Goal: Information Seeking & Learning: Learn about a topic

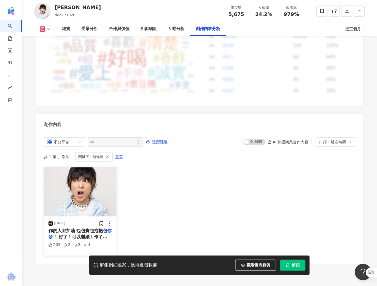
click at [83, 228] on span "作的人都加油 包包寶包抱抱" at bounding box center [76, 230] width 55 height 5
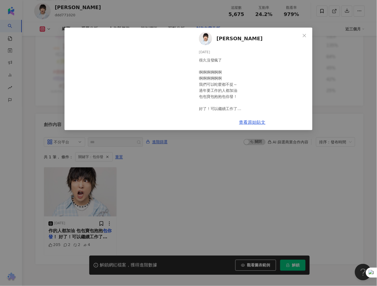
click at [245, 203] on div "盧雋朋 Daniel Lu 2025/1/26 很久沒發瘋了 啊啊啊啊啊啊 啊啊啊啊啊啊 我們可以蛇麼都不捉～ 過年要工作的人都加油 包包寶包抱抱包你發！ 好…" at bounding box center [188, 143] width 377 height 286
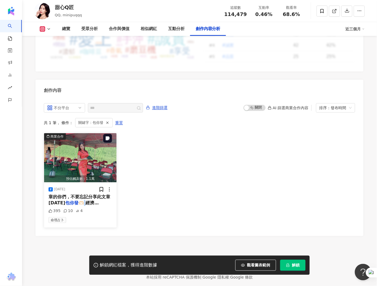
click at [70, 161] on img "button" at bounding box center [80, 157] width 73 height 49
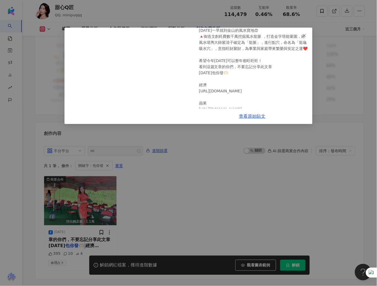
scroll to position [29, 0]
click at [248, 115] on link "查看原始貼文" at bounding box center [252, 116] width 26 height 5
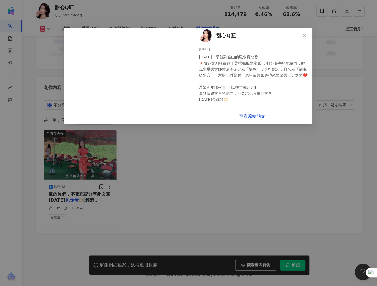
scroll to position [0, 0]
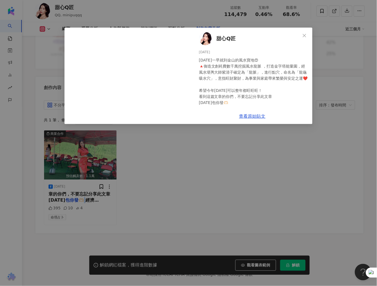
click at [228, 38] on span "甜心Q匠" at bounding box center [226, 39] width 19 height 8
click at [308, 36] on span "Close" at bounding box center [304, 35] width 11 height 4
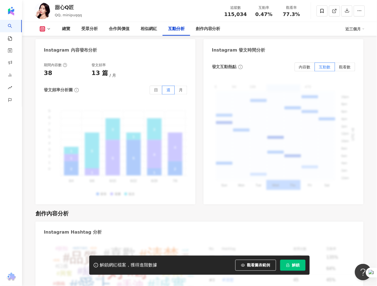
scroll to position [1388, 0]
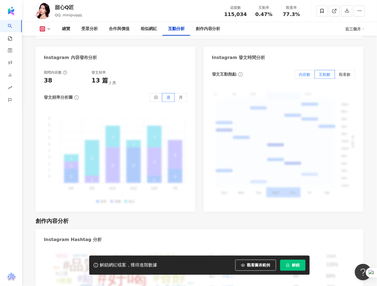
click at [305, 70] on label "內容數" at bounding box center [305, 74] width 20 height 9
click at [323, 70] on label "互動數" at bounding box center [325, 74] width 20 height 9
click at [347, 70] on label "觀看數" at bounding box center [345, 74] width 20 height 9
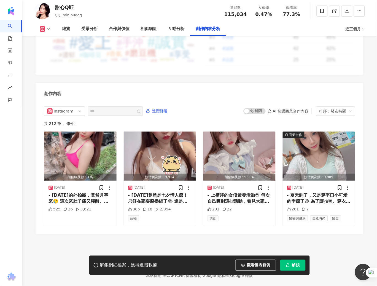
scroll to position [1645, 0]
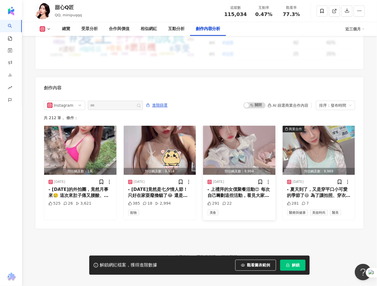
click at [224, 194] on div "- 上禮拜的女僕聚餐活動😍 每次自己籌劃這些活動，看見大家開心都覺得很值得💗 下一次是10/19生日會下午1～5，大家記得空下時間來陪我🥹 順便～想問大家，明…" at bounding box center [240, 192] width 64 height 12
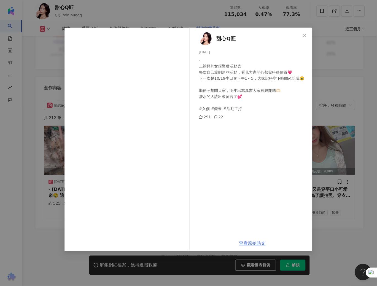
click at [251, 123] on div "甜心Q匠 2025/8/28 - 上禮拜的女僕聚餐活動😍 每次自己籌劃這些活動，看見大家開心都覺得很值得💗 下一次是10/19生日會下午1～5，大家記得空下時…" at bounding box center [253, 132] width 120 height 208
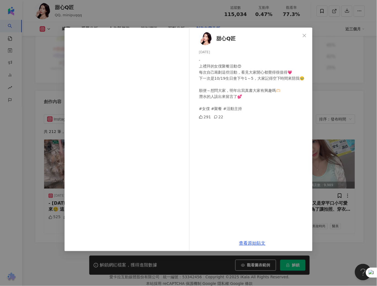
scroll to position [1630, 0]
click at [305, 34] on icon "close" at bounding box center [305, 35] width 4 height 4
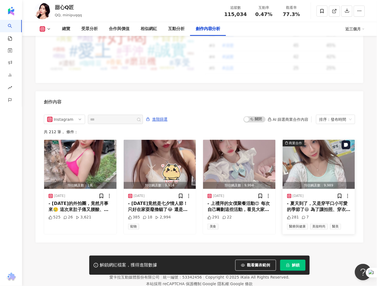
click at [316, 172] on img "button" at bounding box center [319, 164] width 73 height 49
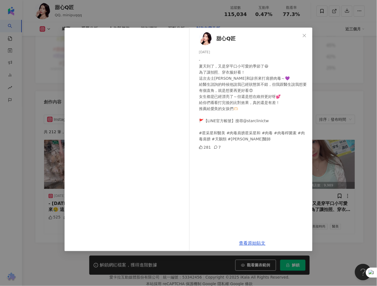
scroll to position [1632, 0]
click at [362, 96] on div "甜心Q匠 2025/8/27 - 夏天到了，又是穿平口小可愛的季節了😆 為了讓拍照、穿衣服好看！ 這次去士林星和診所來打肩膀肉毒～💜 給醫生諮詢的時候他說我已…" at bounding box center [188, 143] width 377 height 286
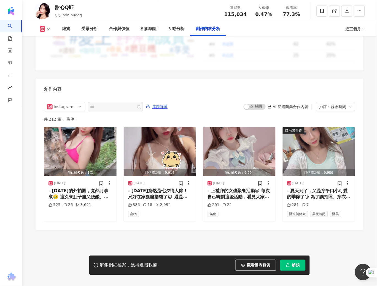
scroll to position [1645, 0]
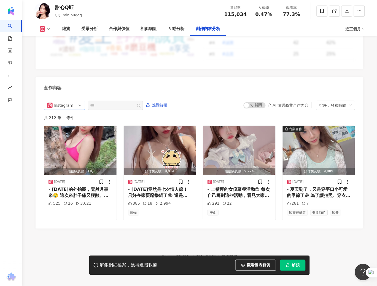
click at [75, 101] on span "Instagram" at bounding box center [64, 105] width 35 height 9
click at [69, 133] on div "Facebook" at bounding box center [64, 136] width 18 height 6
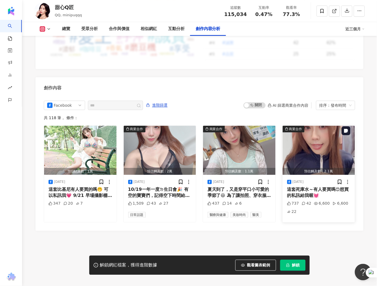
click at [301, 143] on img "button" at bounding box center [319, 150] width 73 height 49
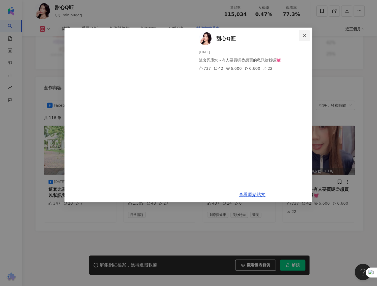
click at [306, 35] on icon "close" at bounding box center [305, 35] width 4 height 4
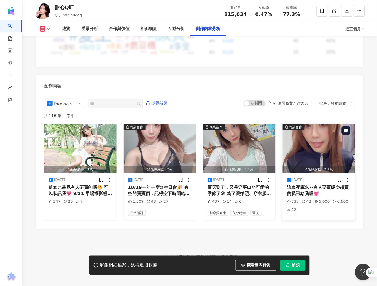
scroll to position [1647, 0]
click at [172, 151] on img "button" at bounding box center [160, 148] width 73 height 49
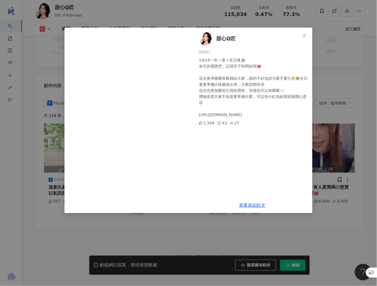
click at [220, 163] on div "甜心Q匠 2025/8/29 10/19一年一度ㄉ生日會🎉 有空的寶寶們，記得空下時間給我💓 這次會準備幾首舞跳給大家，跳的不好也請大家不要介意🥺生日會會準備…" at bounding box center [253, 113] width 120 height 170
click at [248, 206] on link "查看原始貼文" at bounding box center [252, 205] width 26 height 5
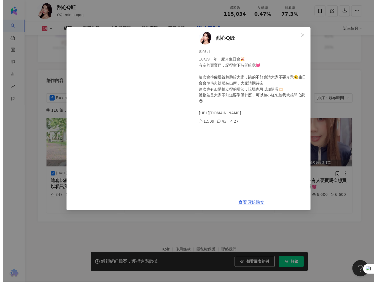
scroll to position [1640, 0]
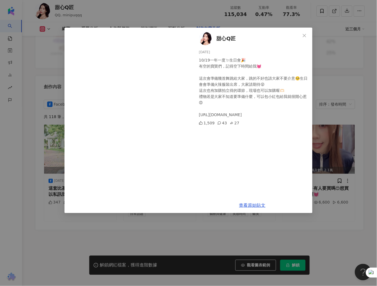
click at [344, 56] on div "甜心Q匠 2025/8/29 10/19一年一度ㄉ生日會🎉 有空的寶寶們，記得空下時間給我💓 這次會準備幾首舞跳給大家，跳的不好也請大家不要介意🥺生日會會準備…" at bounding box center [188, 143] width 377 height 286
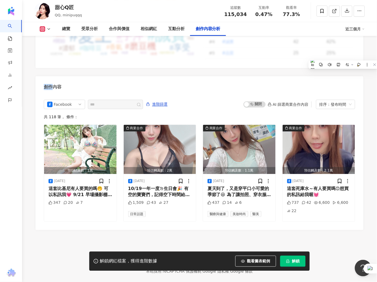
click at [344, 56] on div "#好喝 #愛上 #清楚 #誠實 #品質 #香醇 #喜歡 #手沖 #組 #磨豆機 #享受 #香氣 #咖啡豆 #濃郁 #興奮 #口感 #折扣 #開始 #價格 #咖…" at bounding box center [200, 29] width 328 height 78
click at [374, 64] on icon at bounding box center [375, 65] width 4 height 4
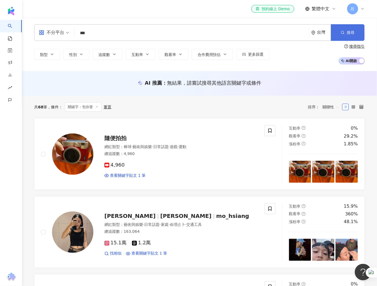
click at [355, 31] on button "搜尋" at bounding box center [348, 32] width 34 height 17
click at [350, 31] on span "搜尋" at bounding box center [351, 32] width 8 height 4
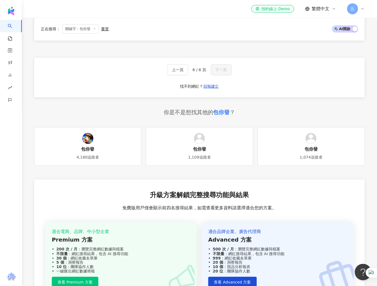
scroll to position [783, 0]
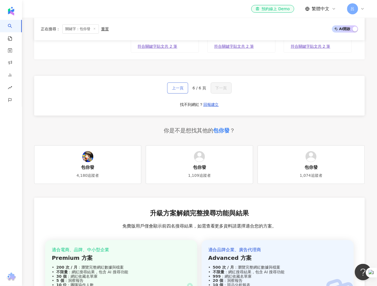
click at [184, 88] on span "上一頁" at bounding box center [178, 88] width 12 height 4
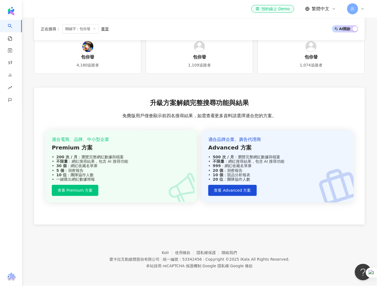
scroll to position [468, 0]
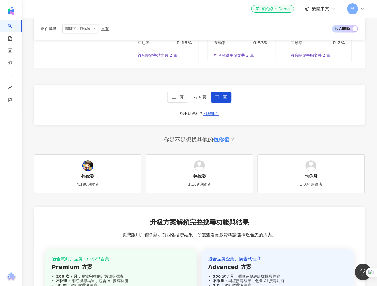
click at [101, 28] on div "重置" at bounding box center [105, 29] width 8 height 4
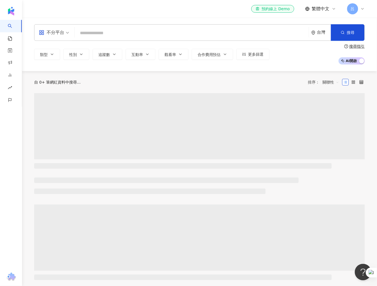
click at [102, 32] on input "search" at bounding box center [192, 33] width 230 height 10
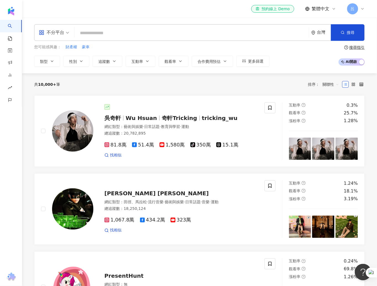
click at [102, 32] on input "search" at bounding box center [192, 33] width 230 height 10
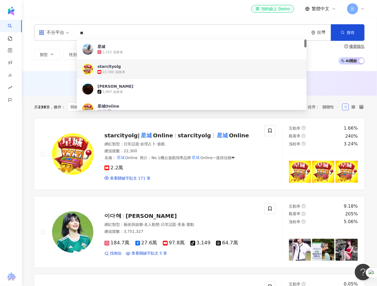
type input "**"
click at [47, 66] on div "不分平台 ** 台灣 搜尋 393f4caf-fd2e-4bc8-8e9a-8bea74b99201 e8e4a5eb-166d-4a60-9182-5cdc…" at bounding box center [199, 45] width 355 height 54
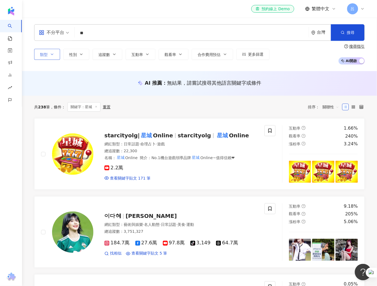
click at [50, 55] on icon "button" at bounding box center [52, 54] width 4 height 4
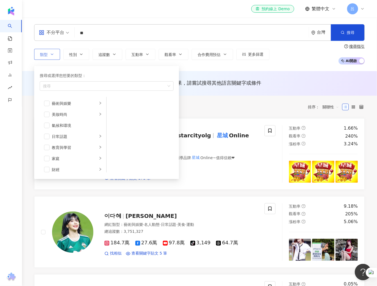
click at [50, 55] on icon "button" at bounding box center [52, 54] width 4 height 4
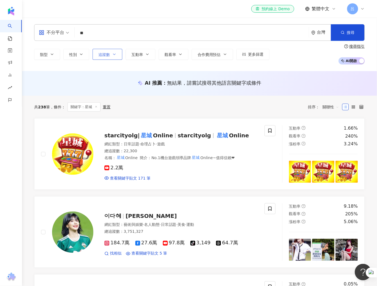
click at [111, 54] on button "追蹤數" at bounding box center [108, 54] width 30 height 11
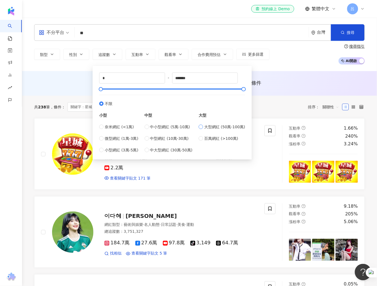
type input "******"
click at [206, 137] on span "百萬網紅 (>100萬)" at bounding box center [221, 138] width 34 height 6
type input "*******"
type input "*********"
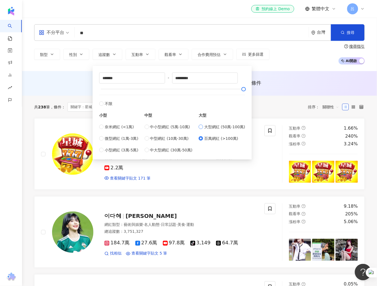
click at [205, 127] on label "大型網紅 (50萬-100萬)" at bounding box center [222, 127] width 47 height 6
type input "******"
type input "*******"
type input "*********"
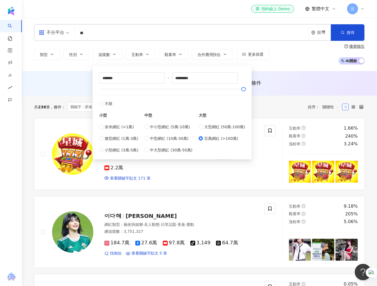
click at [283, 91] on div "AI 推薦 ： 無結果，請嘗試搜尋其他語言關鍵字或條件" at bounding box center [199, 83] width 355 height 25
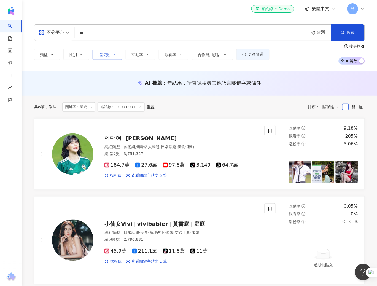
click at [122, 55] on button "追蹤數" at bounding box center [108, 54] width 30 height 11
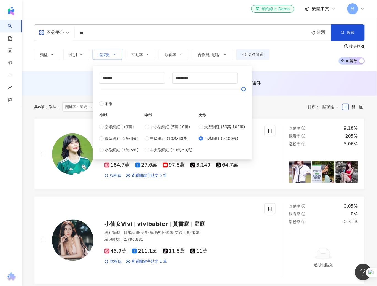
click at [122, 55] on button "追蹤數" at bounding box center [108, 54] width 30 height 11
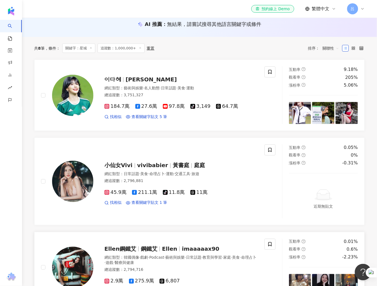
scroll to position [57, 0]
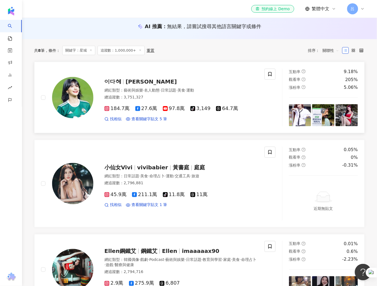
click at [120, 81] on span "이다혜" at bounding box center [115, 81] width 21 height 7
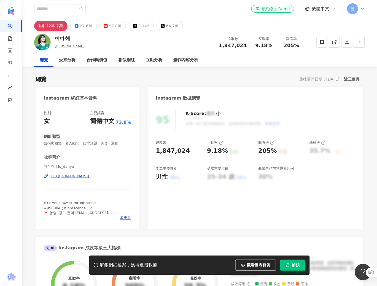
click at [294, 264] on span "解鎖" at bounding box center [296, 265] width 8 height 4
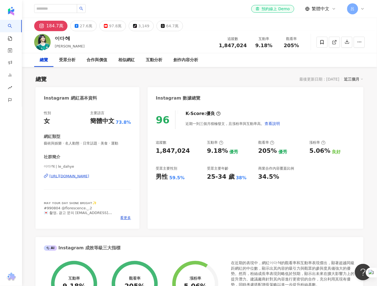
click at [166, 13] on div "el-icon-cs 預約線上 Demo 繁體中文 呂" at bounding box center [199, 9] width 331 height 18
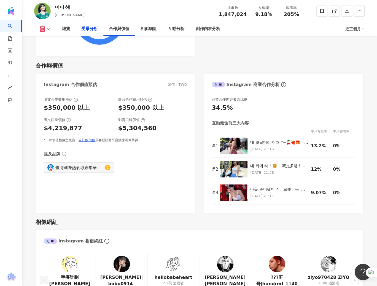
scroll to position [678, 0]
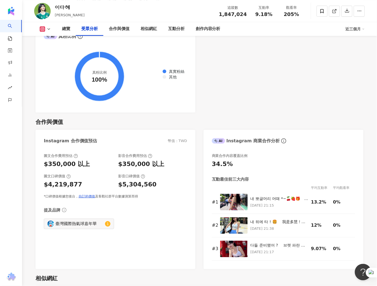
click at [48, 28] on icon at bounding box center [49, 29] width 4 height 4
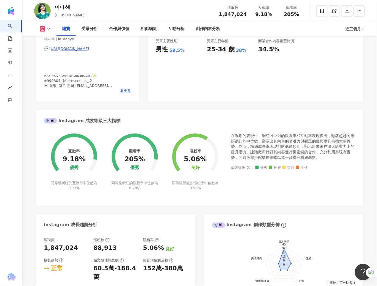
scroll to position [0, 0]
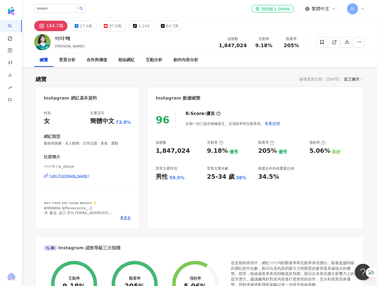
click at [358, 79] on div "近三個月" at bounding box center [353, 79] width 19 height 7
click at [356, 102] on link "近六個月" at bounding box center [356, 101] width 15 height 6
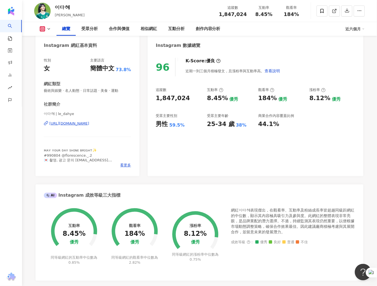
scroll to position [71, 0]
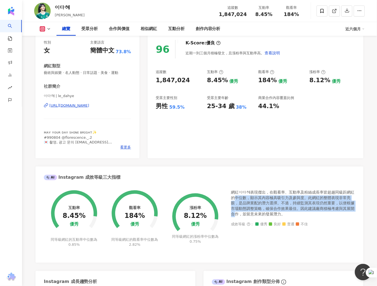
drag, startPoint x: 235, startPoint y: 198, endPoint x: 236, endPoint y: 217, distance: 18.8
click at [236, 217] on div "網紅이다혜表現傑出，在觀看率、互動率及粉絲成長率皆超越同級距網紅的中位數，顯示其內容極具吸引力及參與度。此網紅的整體表現非常亮眼，是品牌業配的潛力選擇。…" at bounding box center [293, 222] width 124 height 64
click at [236, 203] on div "網紅이다혜表現傑出，在觀看率、互動率及粉絲成長率皆超越同級距網紅的中位數，顯示其內容極具吸引力及參與度。此網紅的整體表現非常亮眼，是品牌業配的潛力選擇。…" at bounding box center [293, 203] width 124 height 27
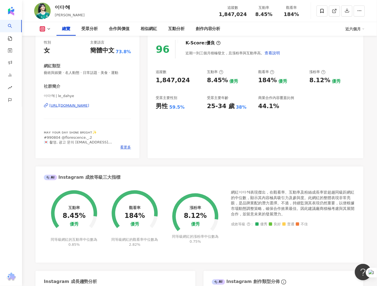
click at [236, 203] on div "網紅이다혜表現傑出，在觀看率、互動率及粉絲成長率皆超越同級距網紅的中位數，顯示其內容極具吸引力及參與度。此網紅的整體表現非常亮眼，是品牌業配的潛力選擇。…" at bounding box center [293, 203] width 124 height 27
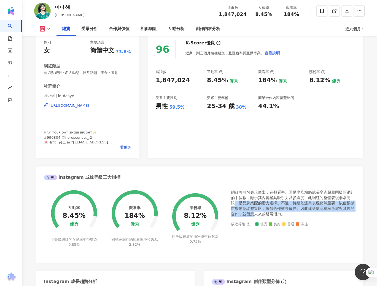
drag, startPoint x: 236, startPoint y: 203, endPoint x: 255, endPoint y: 213, distance: 21.7
click at [255, 213] on div "網紅이다혜表現傑出，在觀看率、互動率及粉絲成長率皆超越同級距網紅的中位數，顯示其內容極具吸引力及參與度。此網紅的整體表現非常亮眼，是品牌業配的潛力選擇。…" at bounding box center [293, 203] width 124 height 27
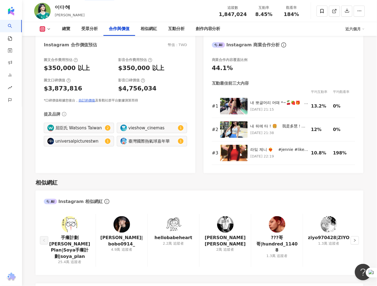
scroll to position [756, 0]
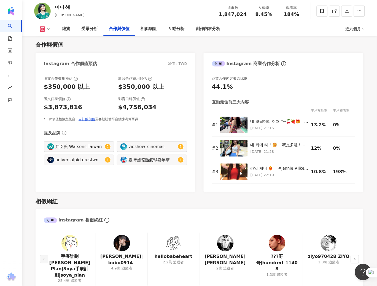
click at [279, 247] on img at bounding box center [277, 243] width 17 height 17
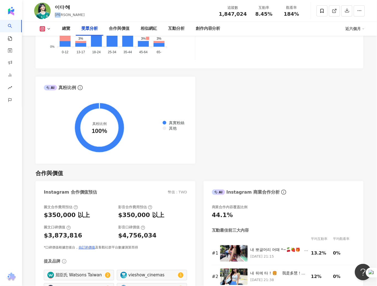
drag, startPoint x: 68, startPoint y: 14, endPoint x: 55, endPoint y: 15, distance: 12.2
click at [55, 15] on div "[PERSON_NAME]" at bounding box center [70, 15] width 30 height 6
copy span "[PERSON_NAME]"
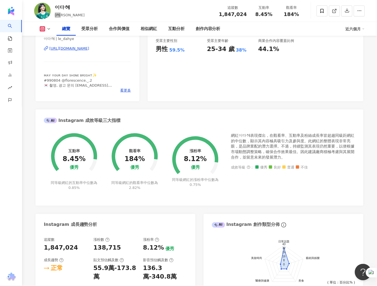
scroll to position [0, 0]
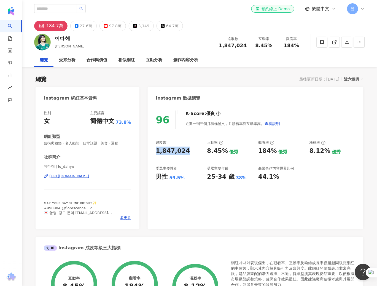
drag, startPoint x: 187, startPoint y: 151, endPoint x: 157, endPoint y: 153, distance: 30.2
click at [157, 153] on div "1,847,024" at bounding box center [179, 151] width 46 height 9
copy div "1,847,024"
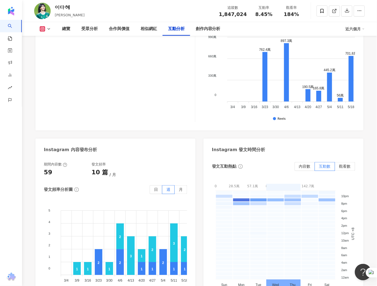
scroll to position [1328, 0]
click at [186, 185] on label "月" at bounding box center [181, 189] width 12 height 9
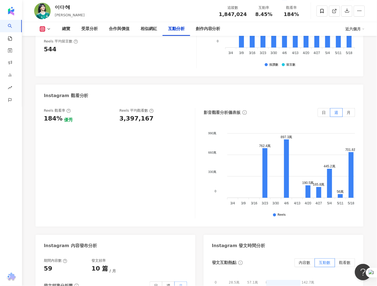
scroll to position [1212, 0]
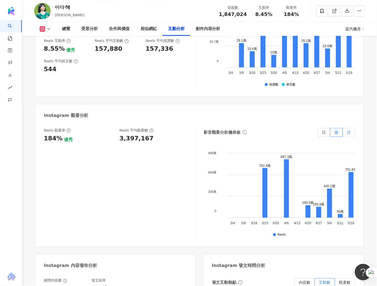
click at [352, 128] on label "月" at bounding box center [349, 132] width 12 height 9
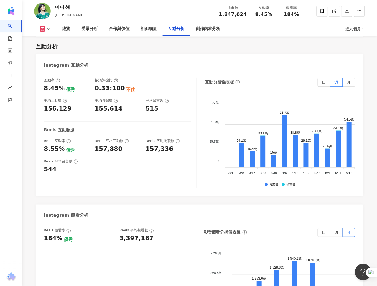
scroll to position [1063, 0]
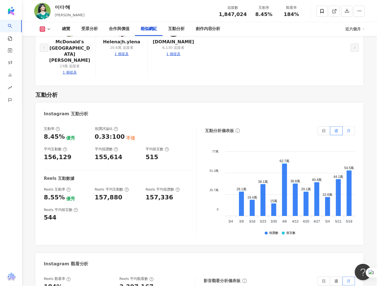
click at [351, 126] on label "月" at bounding box center [349, 130] width 12 height 9
